Goal: Task Accomplishment & Management: Manage account settings

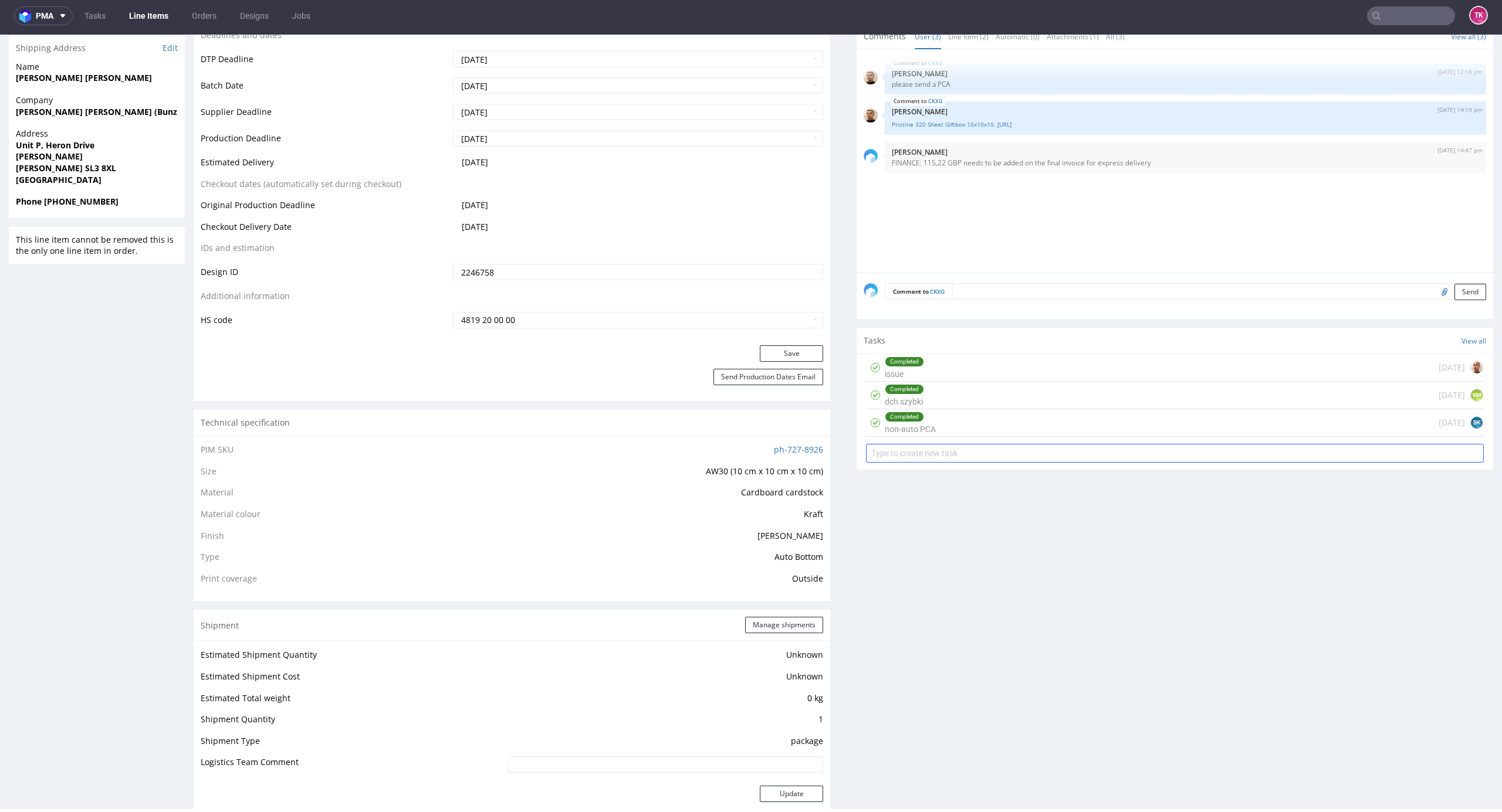
scroll to position [264, 0]
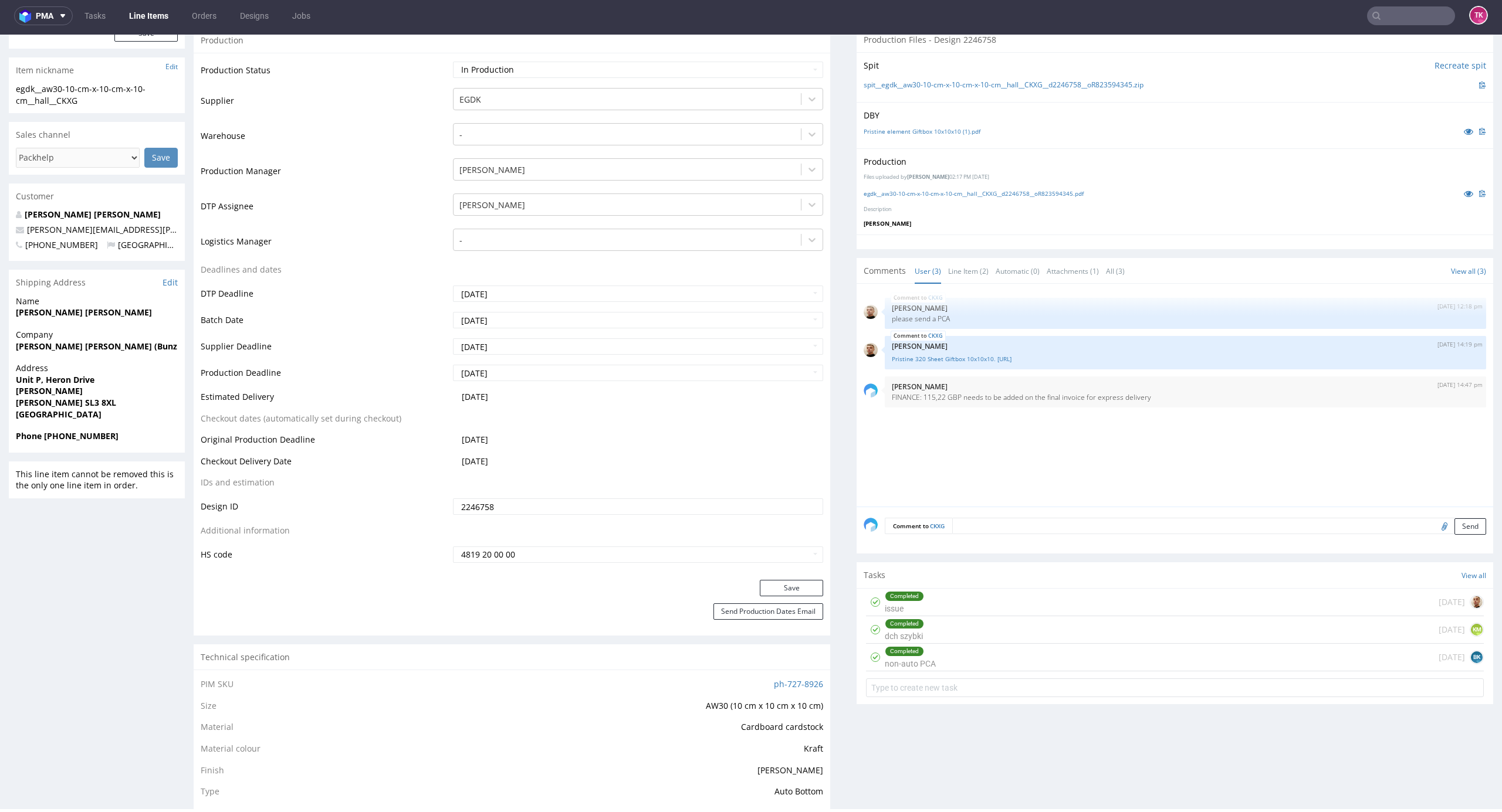
click at [970, 528] on textarea at bounding box center [1219, 526] width 534 height 17
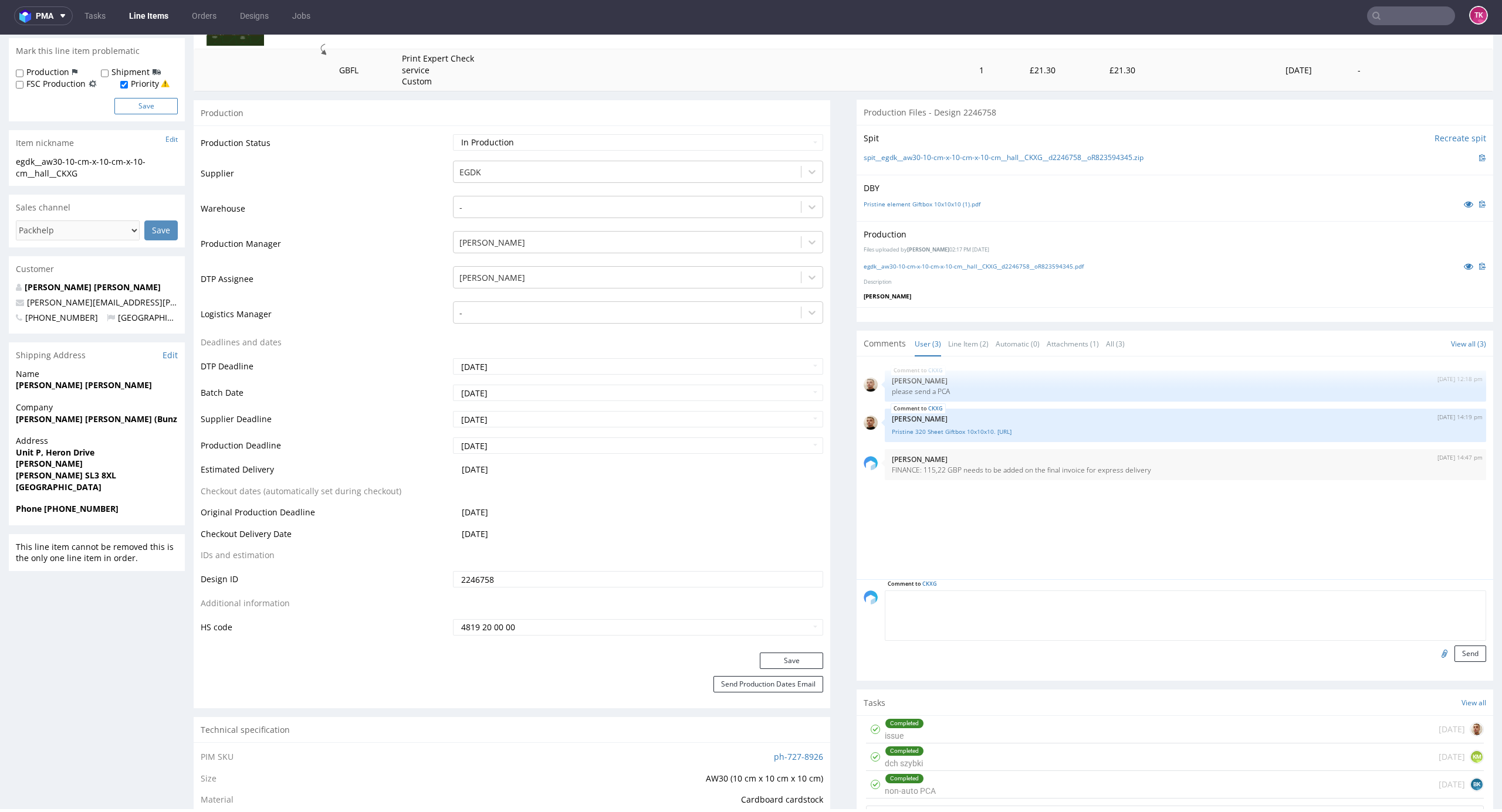
scroll to position [29, 0]
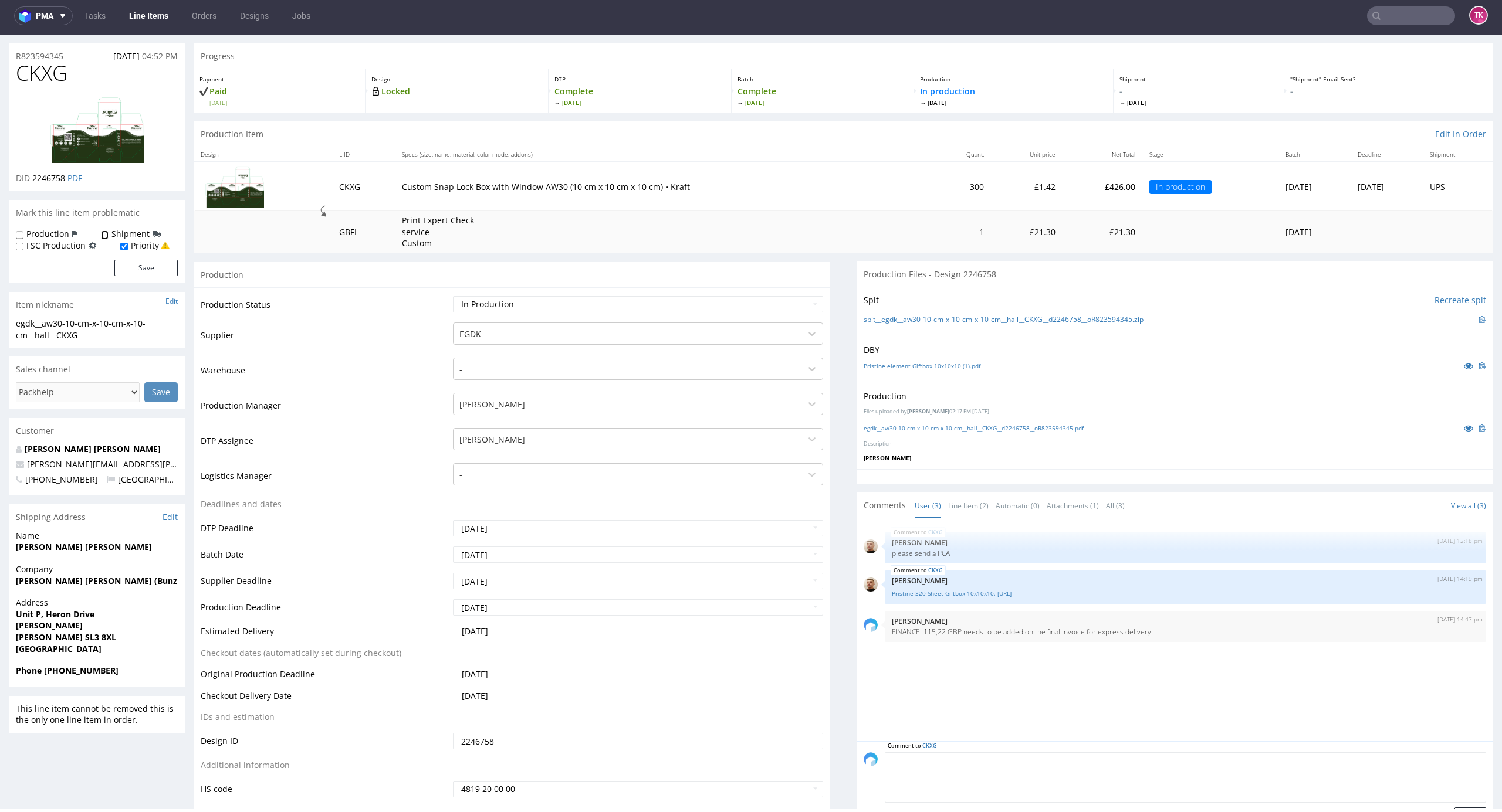
click at [101, 232] on input "Shipment" at bounding box center [105, 235] width 8 height 10
checkbox input "true"
click at [142, 265] on button "Save" at bounding box center [146, 268] width 63 height 17
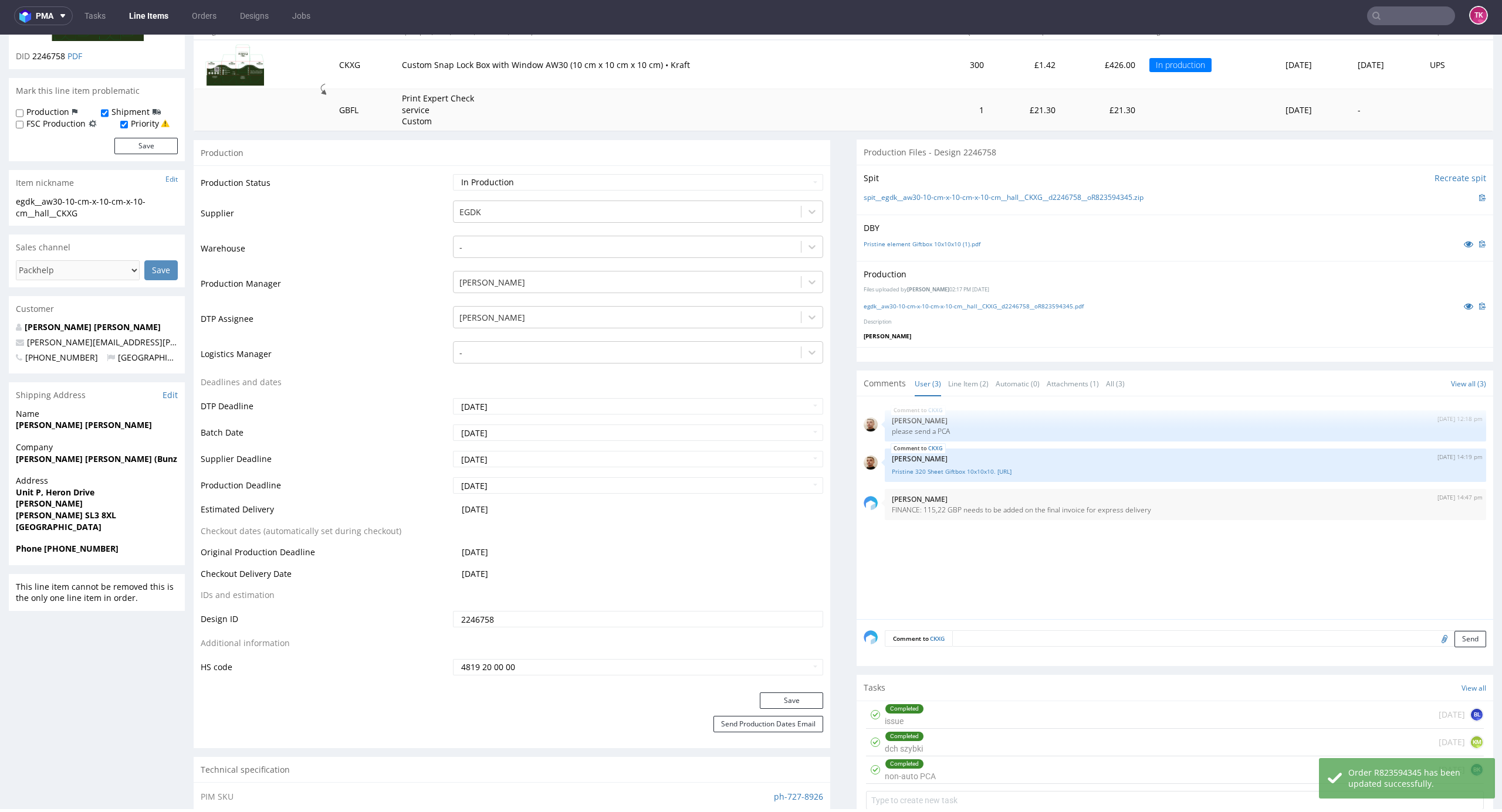
scroll to position [234, 0]
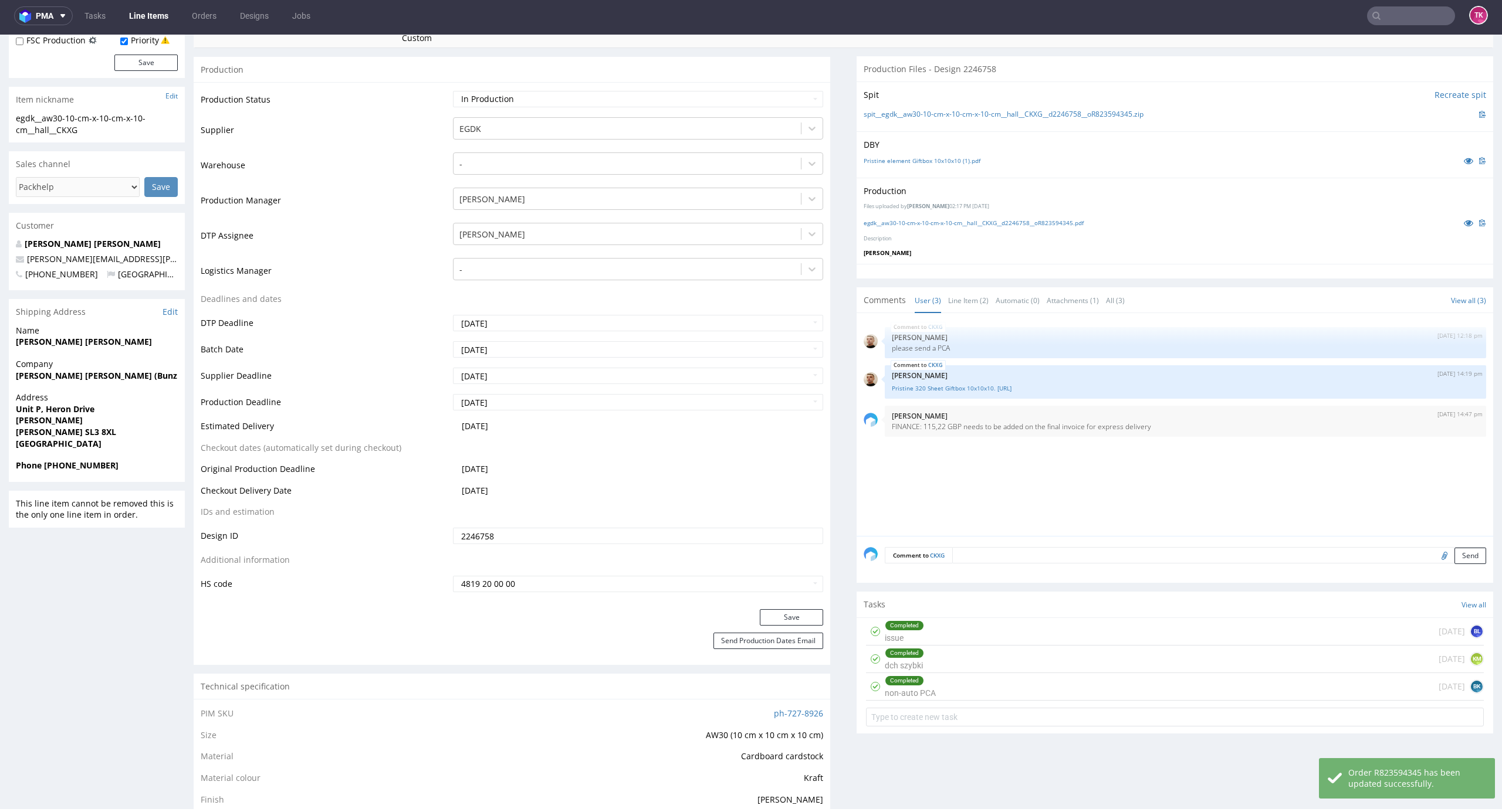
click at [952, 553] on textarea at bounding box center [1219, 555] width 534 height 17
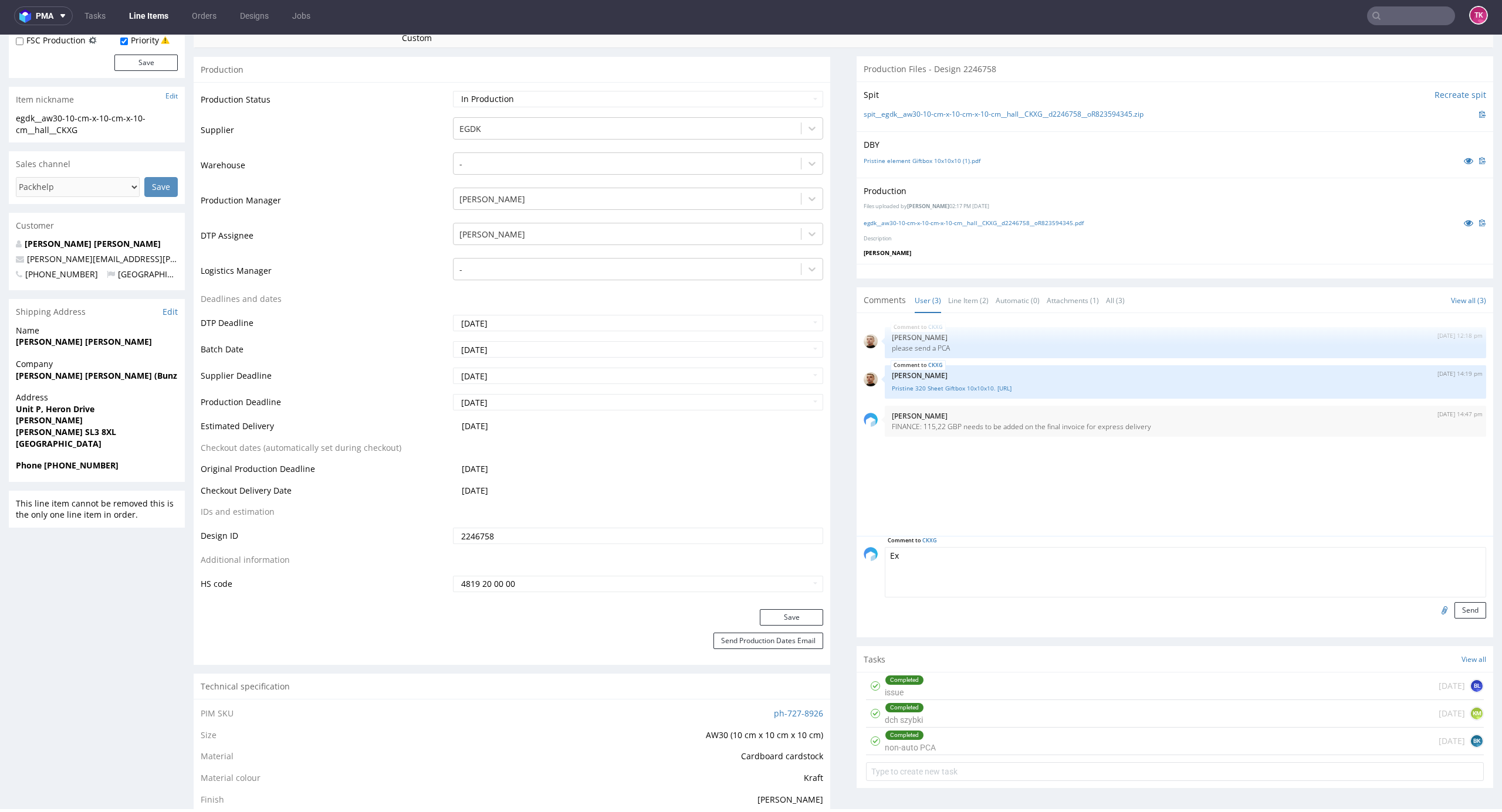
type textarea "E"
type textarea "Wysyłka express"
click at [1454, 615] on button "Send" at bounding box center [1470, 610] width 32 height 17
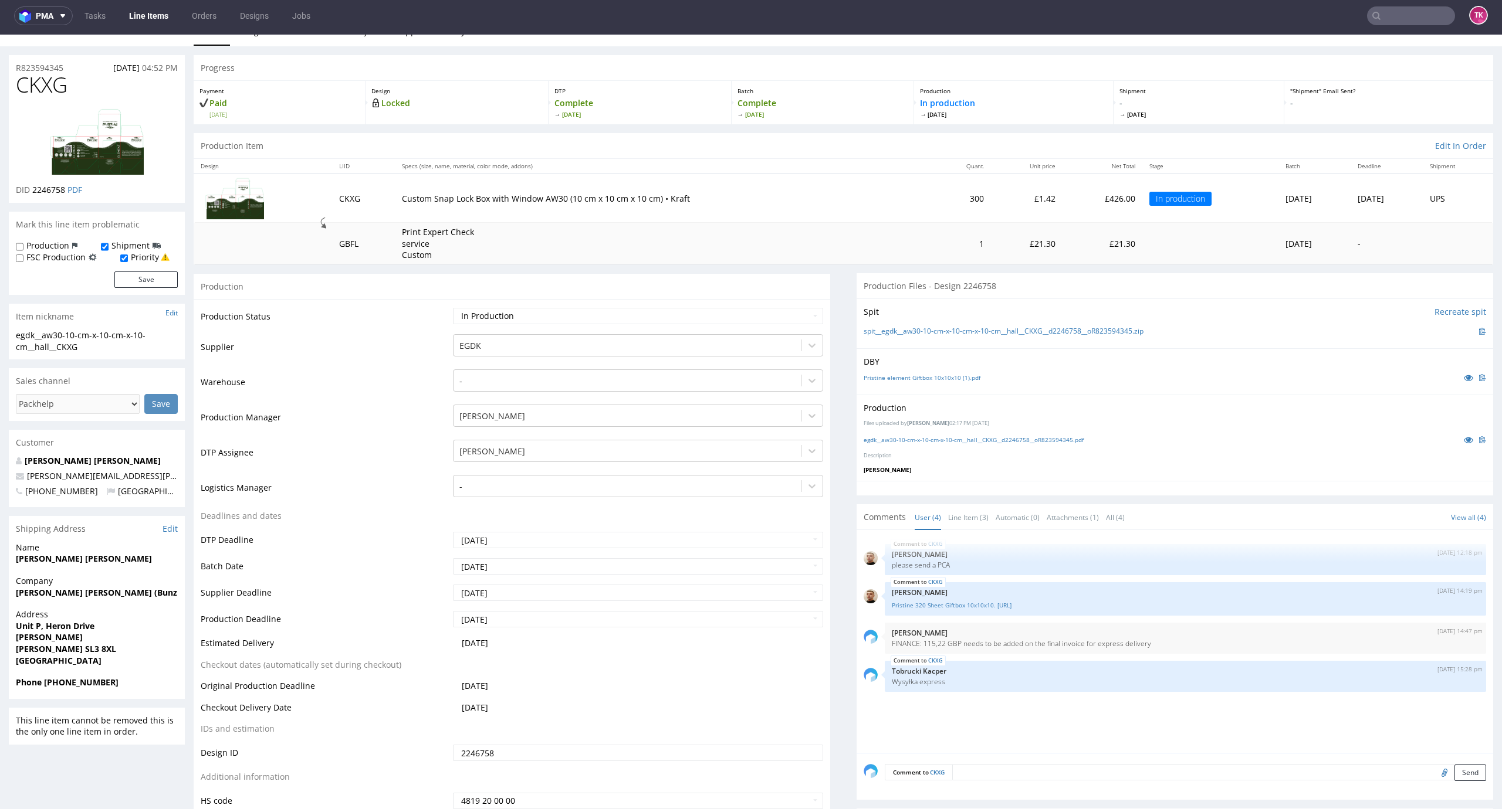
scroll to position [390, 0]
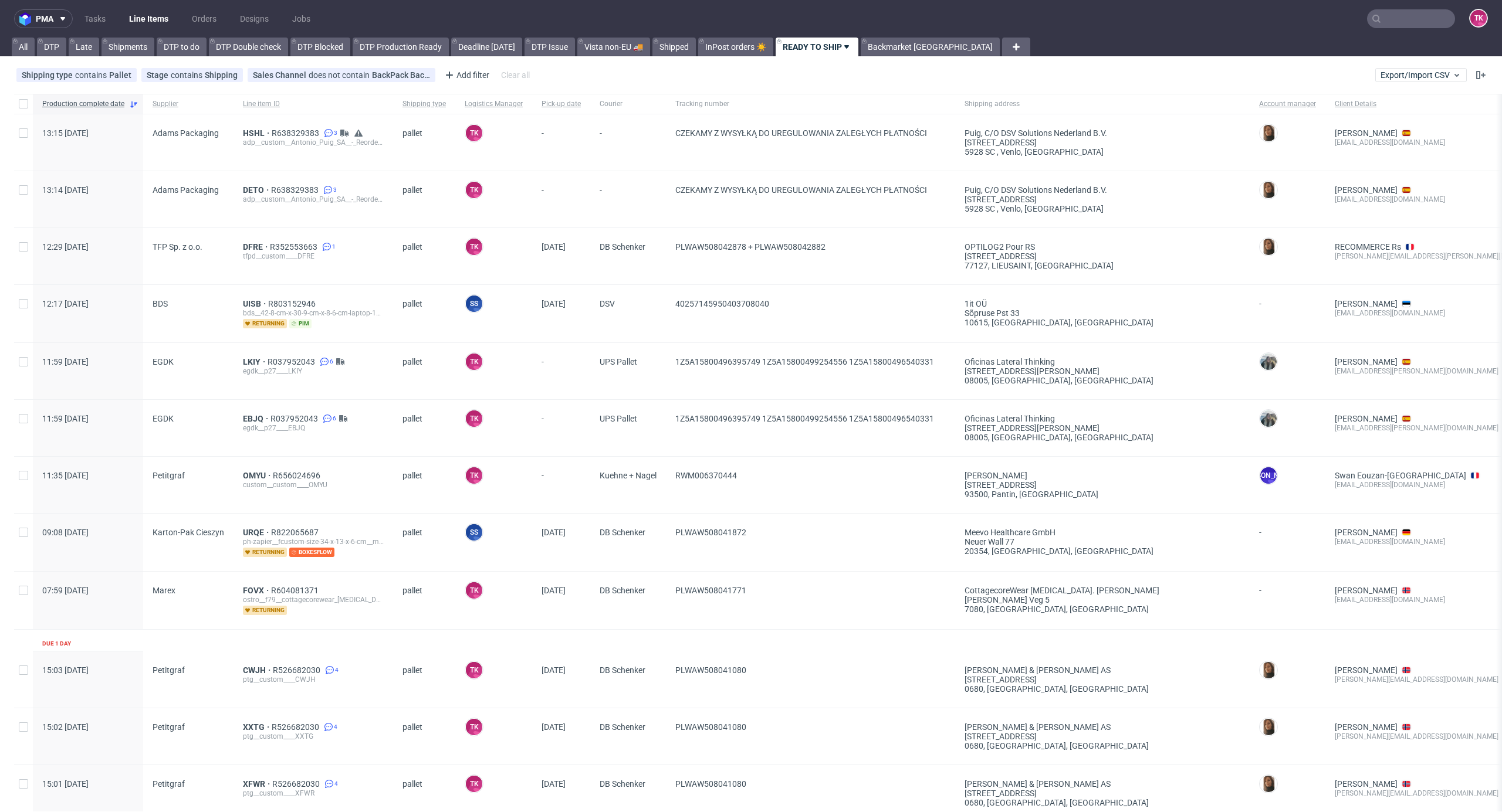
click at [161, 22] on link "Line Items" at bounding box center [148, 18] width 54 height 18
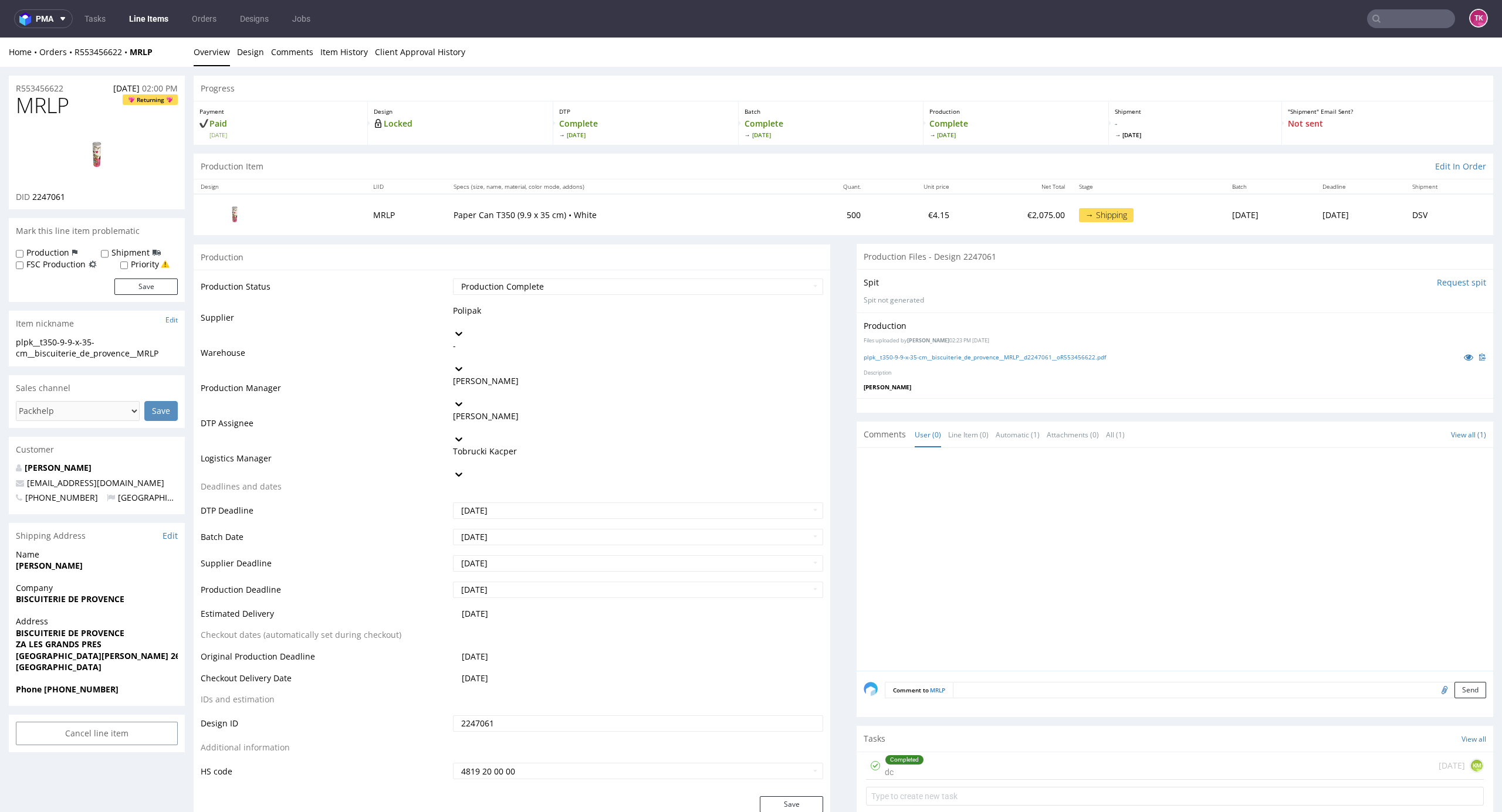
click at [130, 26] on link "Line Items" at bounding box center [148, 18] width 54 height 18
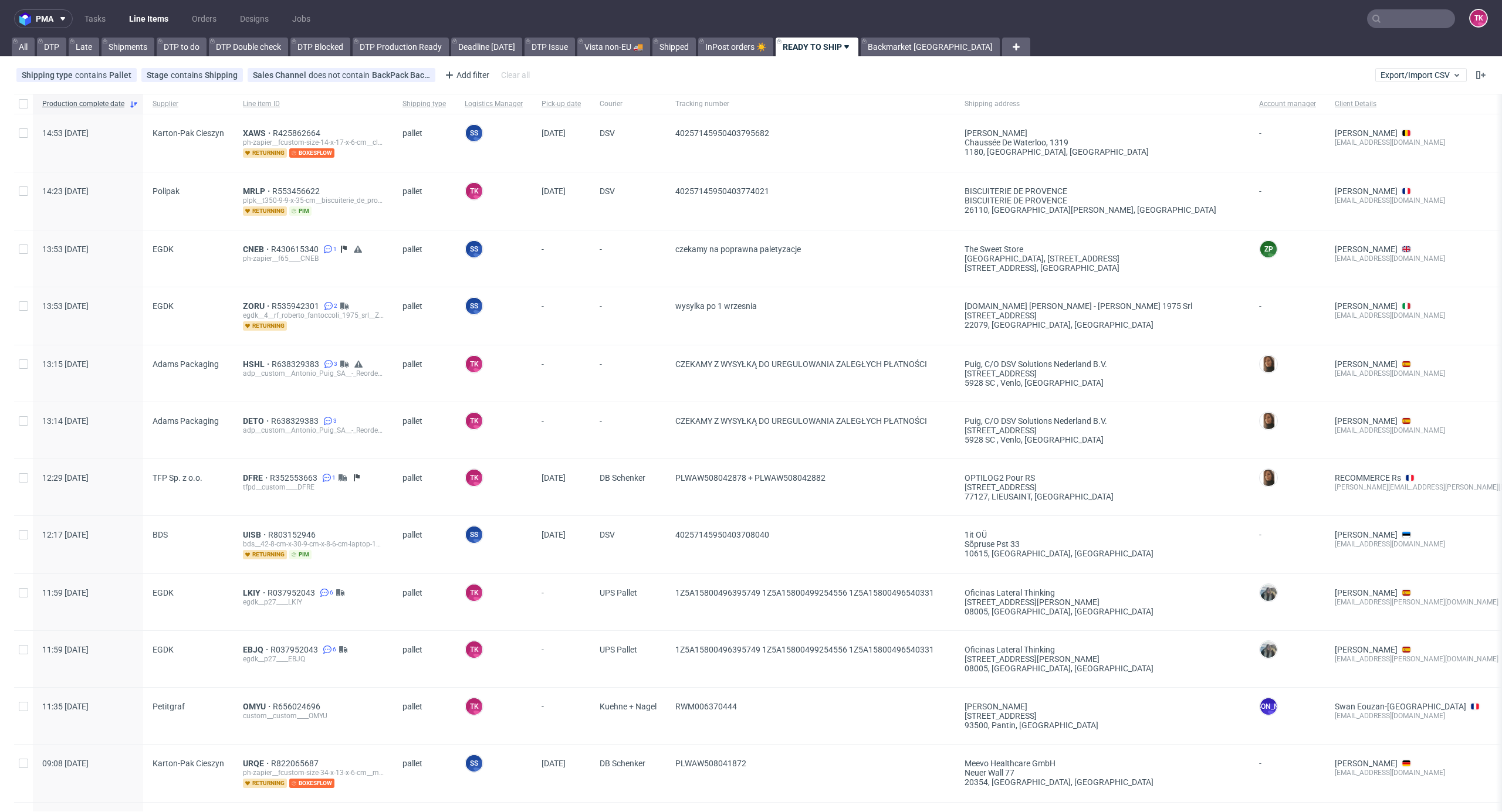
click at [134, 25] on link "Line Items" at bounding box center [148, 18] width 54 height 18
click at [137, 11] on link "Line Items" at bounding box center [148, 18] width 54 height 18
click at [148, 22] on link "Line Items" at bounding box center [148, 18] width 54 height 18
click at [146, 25] on link "Line Items" at bounding box center [148, 18] width 54 height 18
